Goal: Task Accomplishment & Management: Manage account settings

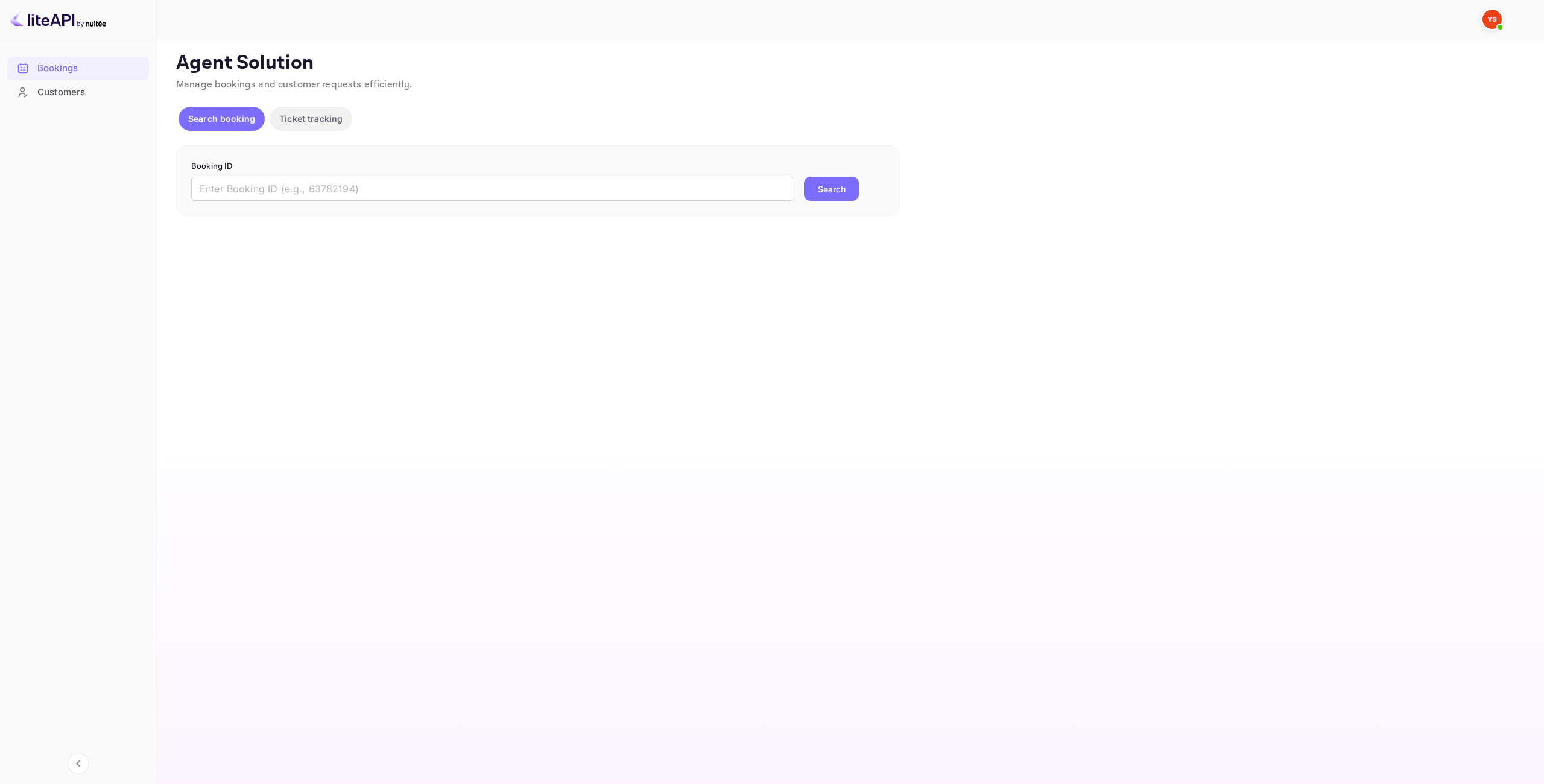
click at [739, 173] on form "Booking ID ​ Search" at bounding box center [538, 181] width 694 height 41
click at [761, 185] on input "text" at bounding box center [492, 189] width 603 height 24
paste input "7876282"
type input "7876282"
click at [836, 189] on button "Search" at bounding box center [831, 189] width 55 height 24
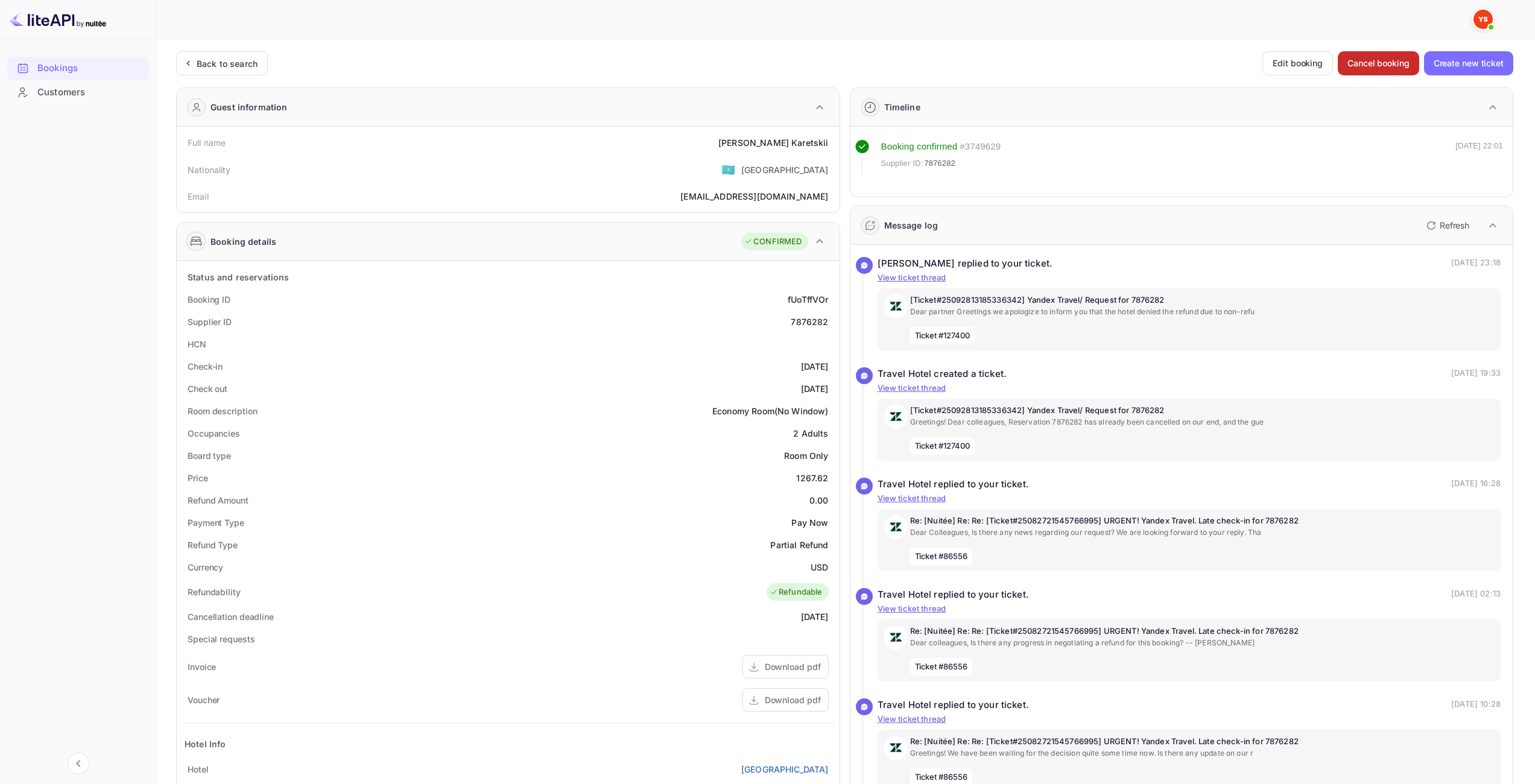
click at [1368, 69] on button "Cancel booking" at bounding box center [1378, 63] width 81 height 24
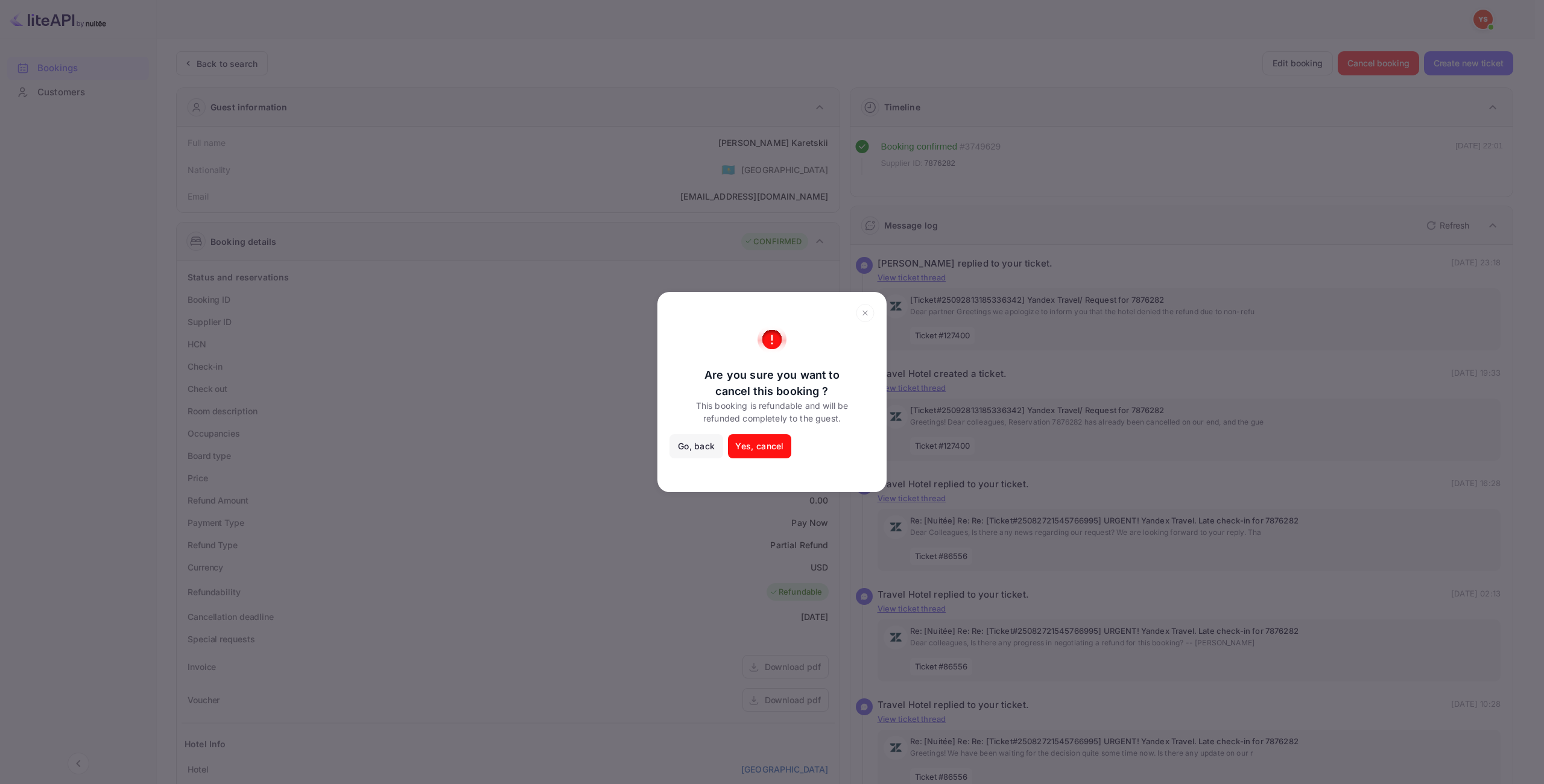
click at [1064, 234] on div "Are you sure you want to cancel this booking ? This booking is refundable and w…" at bounding box center [772, 392] width 1544 height 784
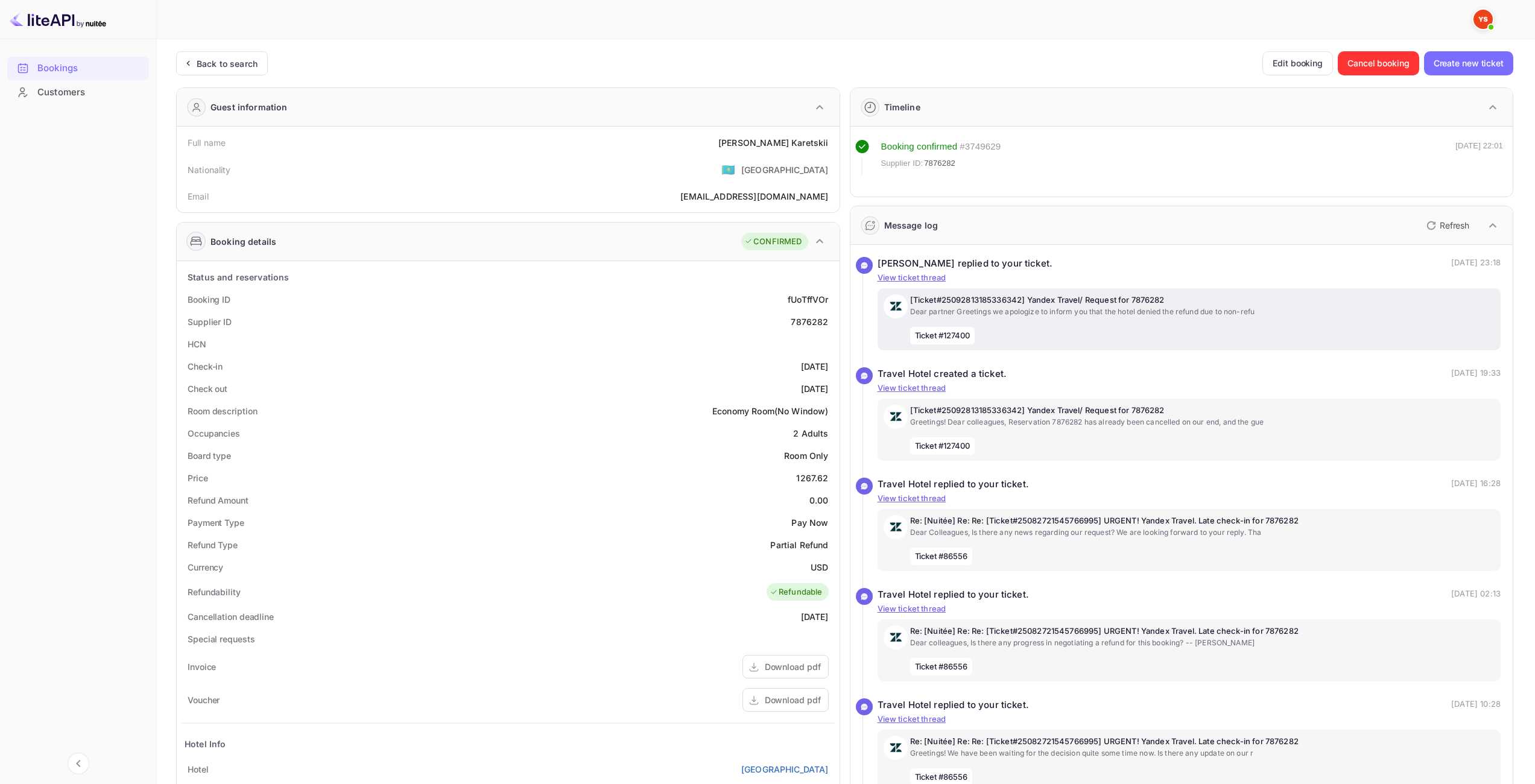
click at [1088, 297] on p "[Ticket#25092813185336342] Yandex Travel/ Request for 7876282" at bounding box center [1202, 300] width 585 height 12
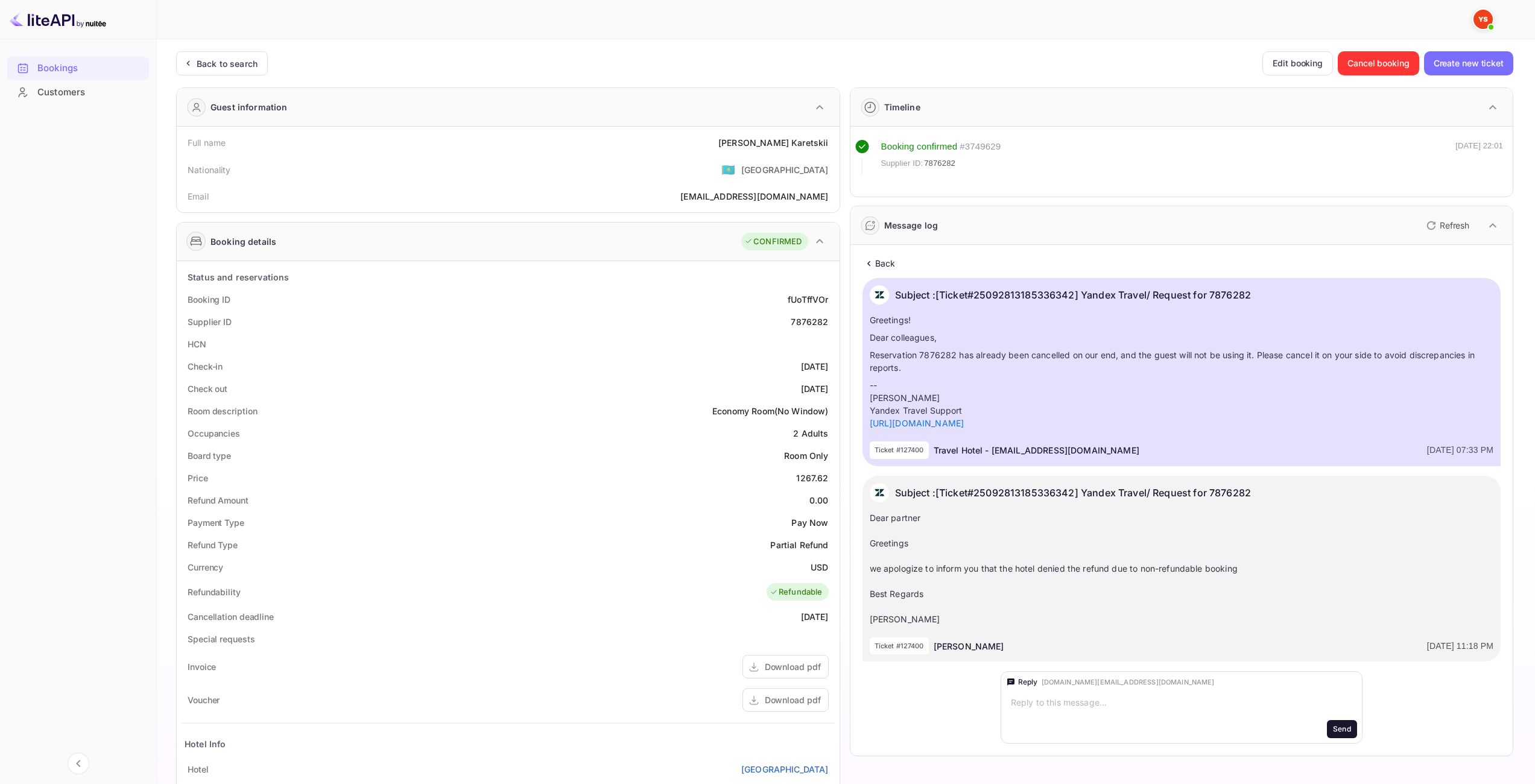
click at [905, 444] on div "Ticket #127400" at bounding box center [899, 451] width 59 height 18
click at [902, 453] on p "Ticket #127400" at bounding box center [899, 450] width 50 height 11
click at [905, 452] on p "Ticket #127400" at bounding box center [899, 450] width 50 height 11
click at [972, 441] on div "Subject : [Ticket#25092813185336342] Yandex Travel/ Request for 7876282 Greetin…" at bounding box center [1181, 372] width 639 height 188
click at [980, 449] on p "Travel Hotel" at bounding box center [958, 451] width 50 height 13
